Goal: Find contact information: Obtain details needed to contact an individual or organization

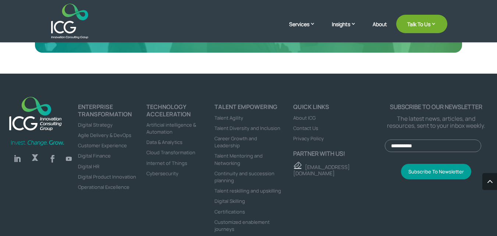
scroll to position [2527, 0]
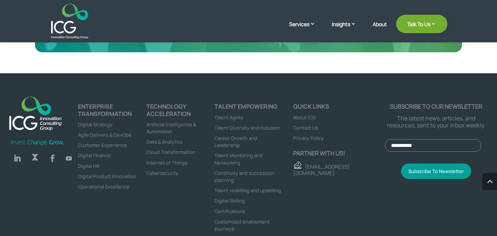
drag, startPoint x: 2, startPoint y: 122, endPoint x: 67, endPoint y: 123, distance: 65.2
click at [67, 123] on div "Follow Follow Follow Follow ENTERPRISE TRANSFORMATION Digital Strategy Agile De…" at bounding box center [248, 168] width 497 height 190
click at [48, 104] on img at bounding box center [35, 112] width 61 height 41
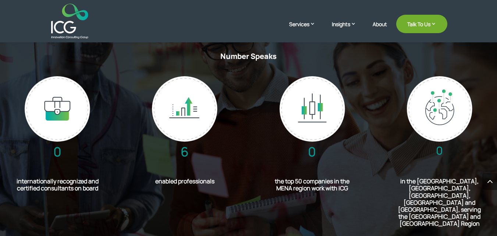
scroll to position [1730, 0]
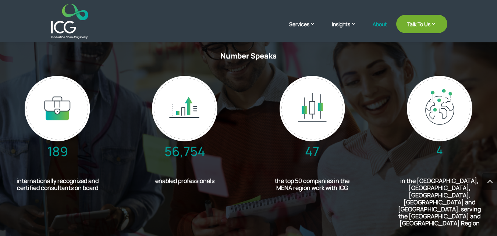
click at [377, 24] on link "About" at bounding box center [380, 29] width 14 height 17
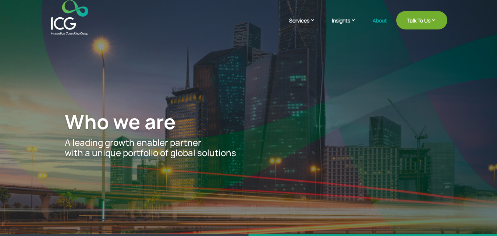
click at [60, 26] on img at bounding box center [69, 17] width 37 height 35
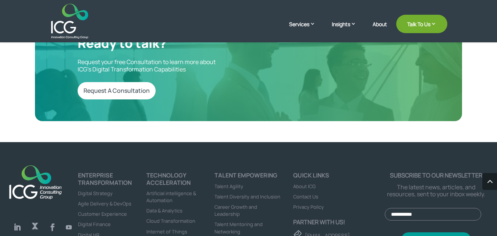
scroll to position [2464, 0]
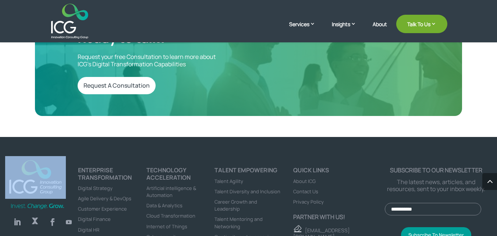
drag, startPoint x: 0, startPoint y: 156, endPoint x: 58, endPoint y: 177, distance: 60.9
click at [56, 179] on div "Follow Follow Follow Follow ENTERPRISE TRANSFORMATION Digital Strategy Agile De…" at bounding box center [248, 232] width 497 height 190
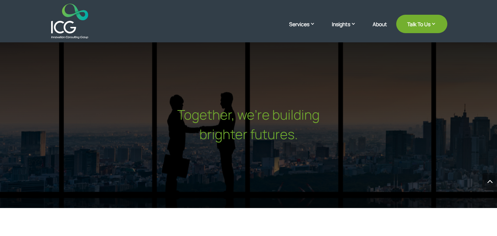
scroll to position [2316, 0]
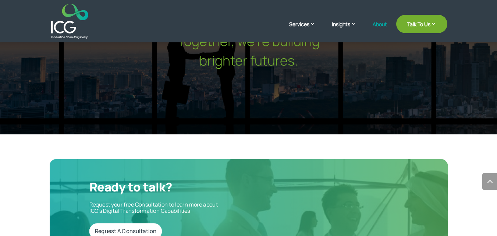
click at [381, 23] on link "About" at bounding box center [380, 29] width 14 height 17
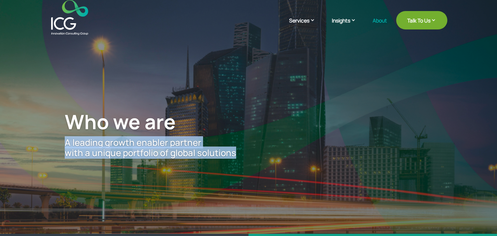
drag, startPoint x: 60, startPoint y: 143, endPoint x: 238, endPoint y: 154, distance: 178.1
click at [238, 154] on div "Who we are A leading growth enabler partner with a unique portfolio of global s…" at bounding box center [249, 134] width 438 height 198
copy p "A leading growth enabler partner with a unique portfolio of global solutions"
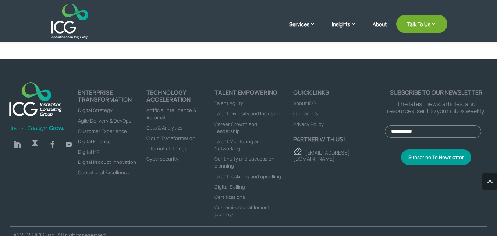
scroll to position [2026, 0]
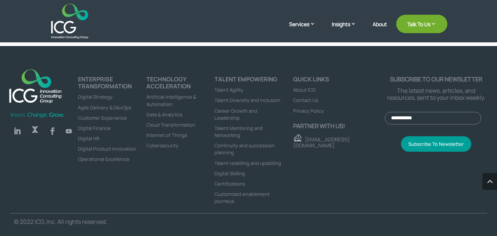
click at [307, 103] on span "Contact Us" at bounding box center [305, 100] width 25 height 7
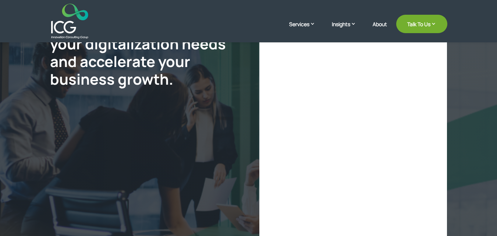
scroll to position [147, 0]
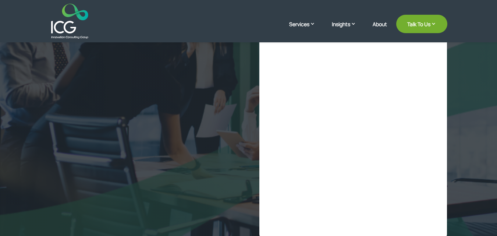
select select "**"
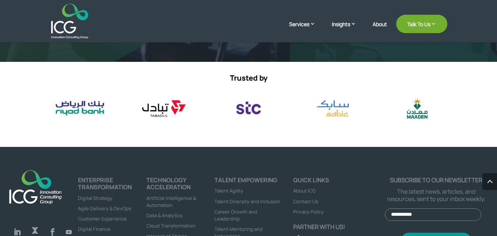
scroll to position [442, 0]
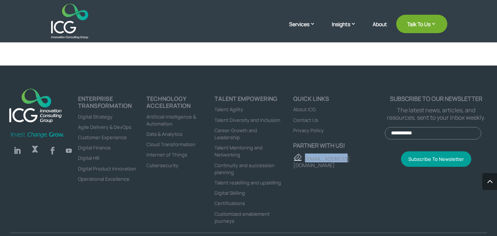
drag, startPoint x: 340, startPoint y: 167, endPoint x: 306, endPoint y: 163, distance: 33.8
click at [306, 163] on div "Quick links About ICG Contact Us Privacy Policy Partner with us! contact@icg.co" at bounding box center [334, 163] width 102 height 137
copy link "[EMAIL_ADDRESS][DOMAIN_NAME]"
